Goal: Find specific page/section: Find specific page/section

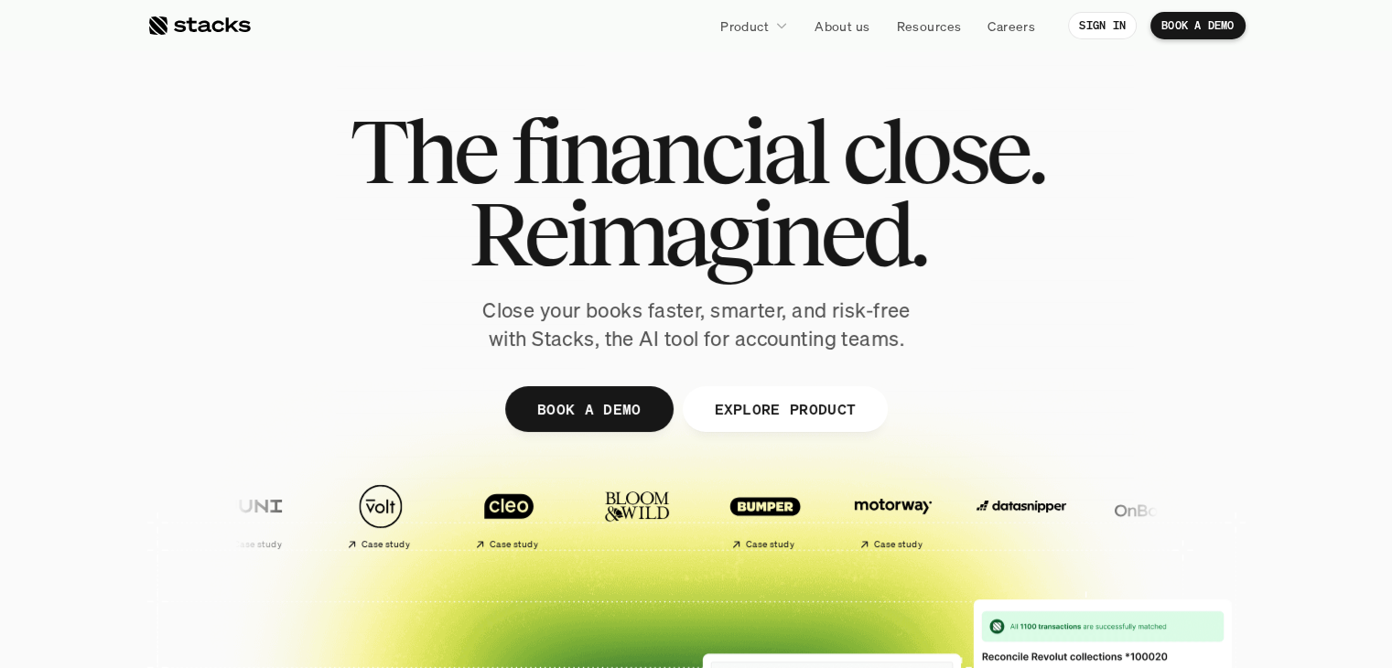
click at [775, 28] on icon at bounding box center [781, 25] width 13 height 13
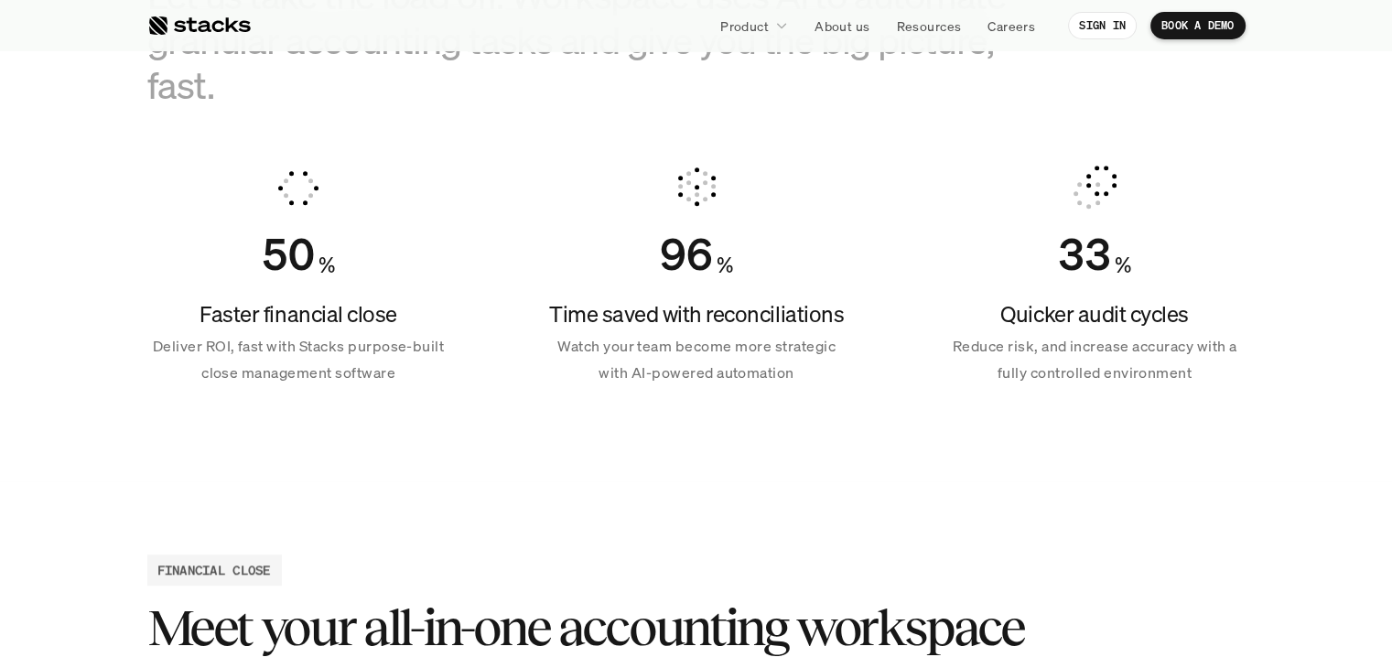
scroll to position [1281, 0]
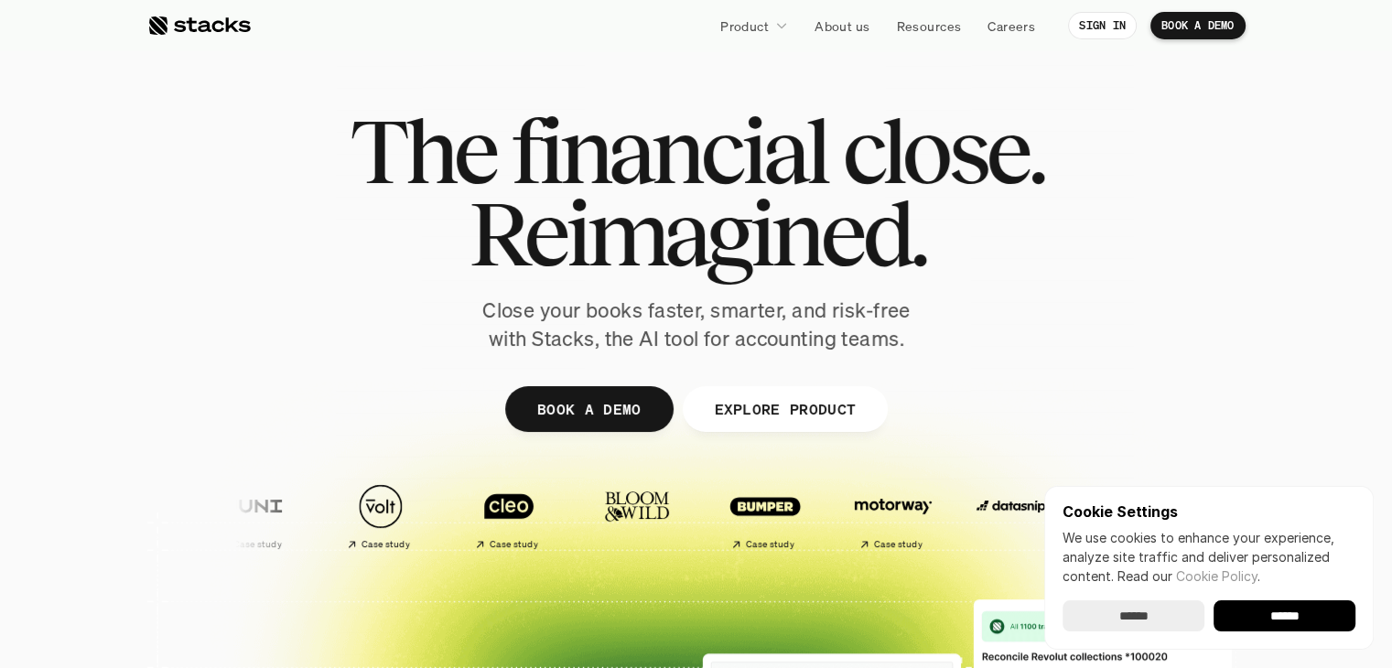
click at [1150, 608] on input "******" at bounding box center [1134, 615] width 142 height 31
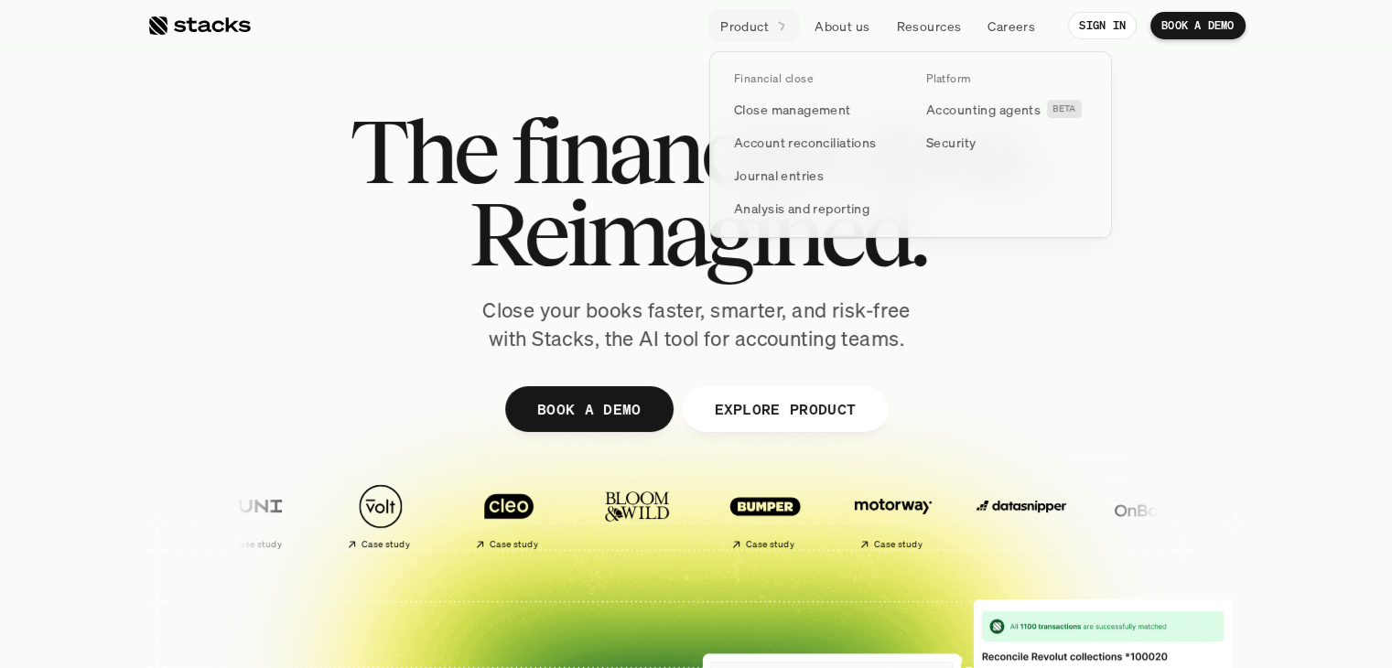
click at [775, 30] on div at bounding box center [781, 26] width 13 height 16
click at [967, 116] on p "Accounting agents" at bounding box center [983, 109] width 114 height 19
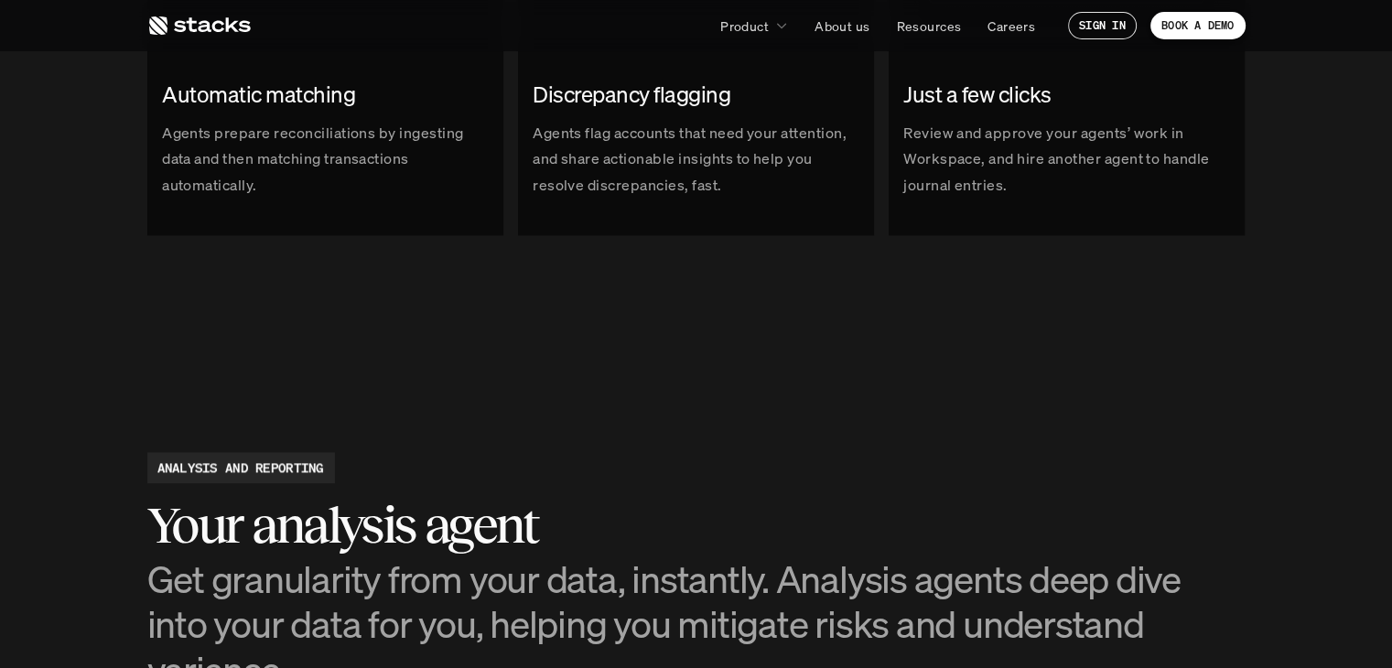
scroll to position [2109, 0]
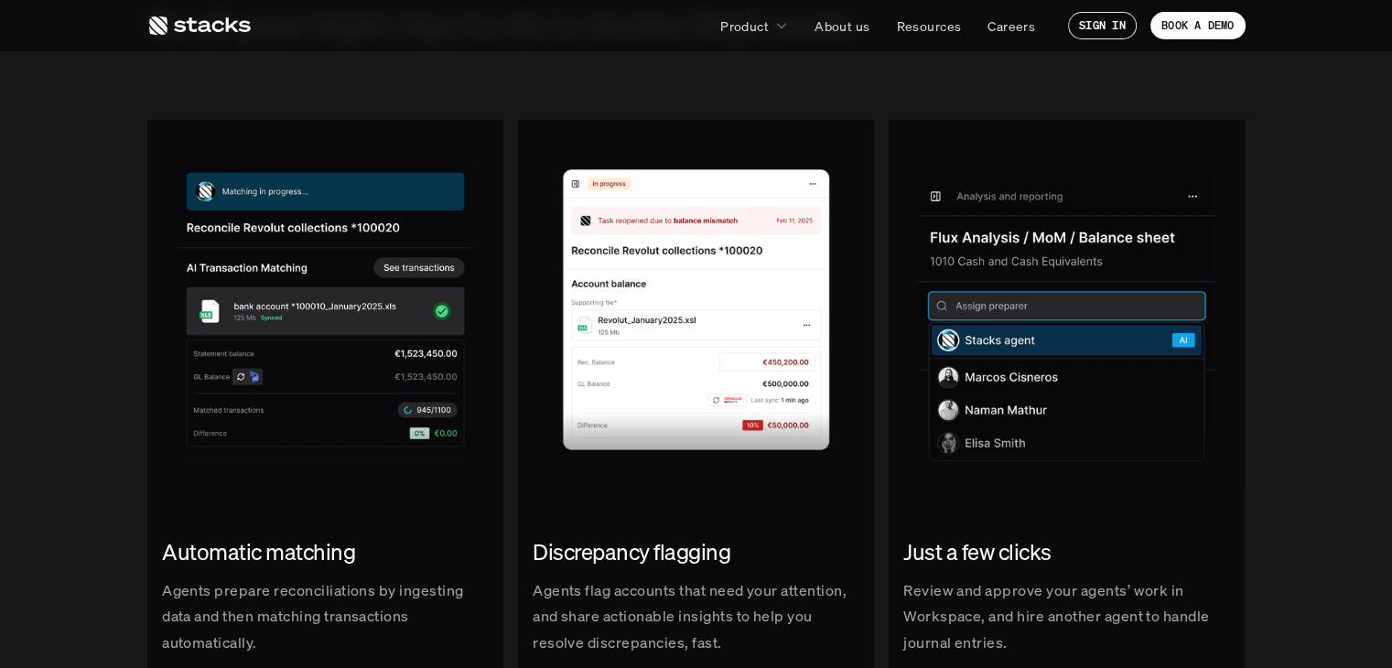
click at [212, 20] on icon at bounding box center [198, 26] width 103 height 22
